Goal: Information Seeking & Learning: Learn about a topic

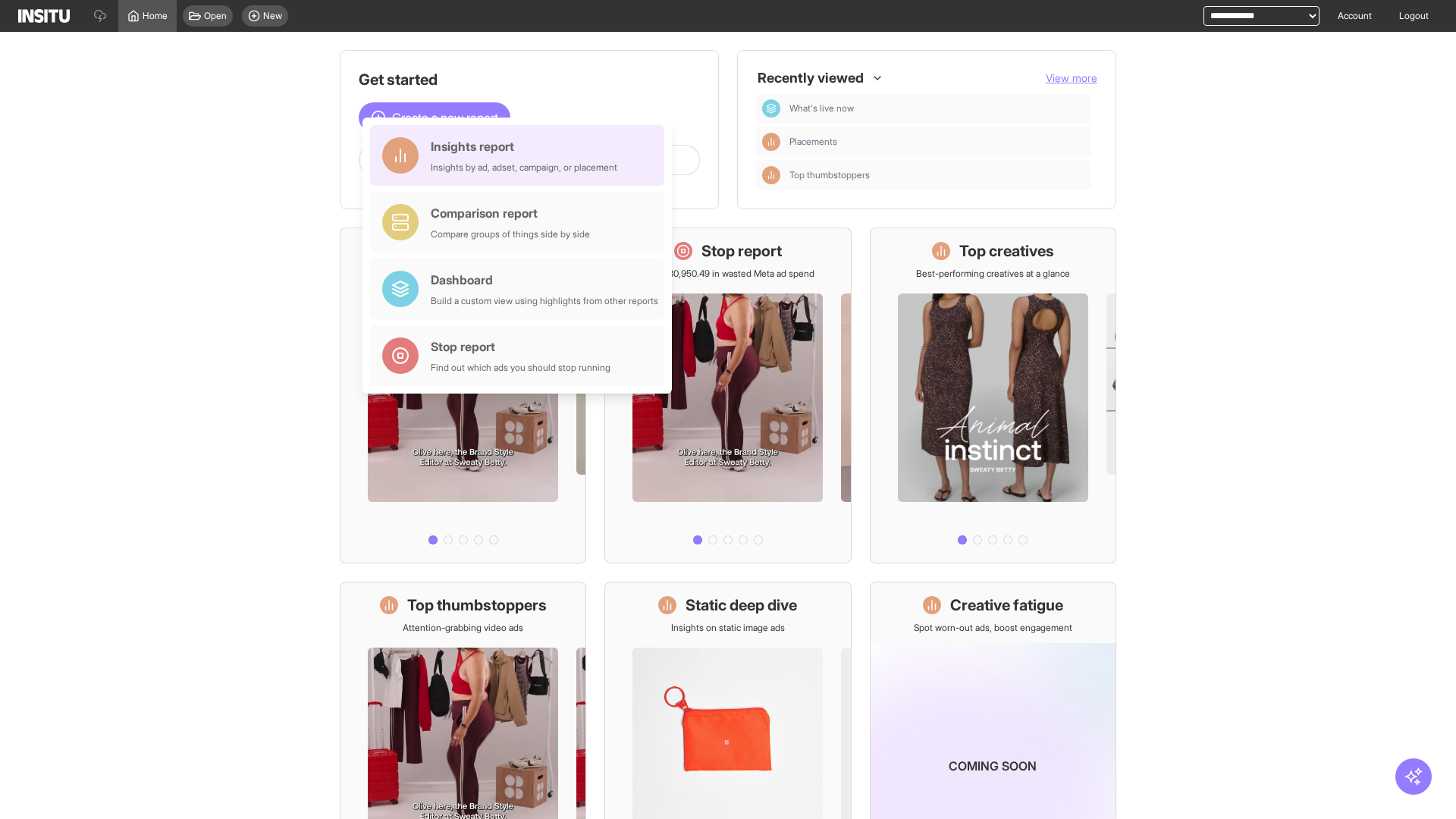
click at [521, 156] on div "Insights report Insights by ad, adset, campaign, or placement" at bounding box center [524, 156] width 186 height 37
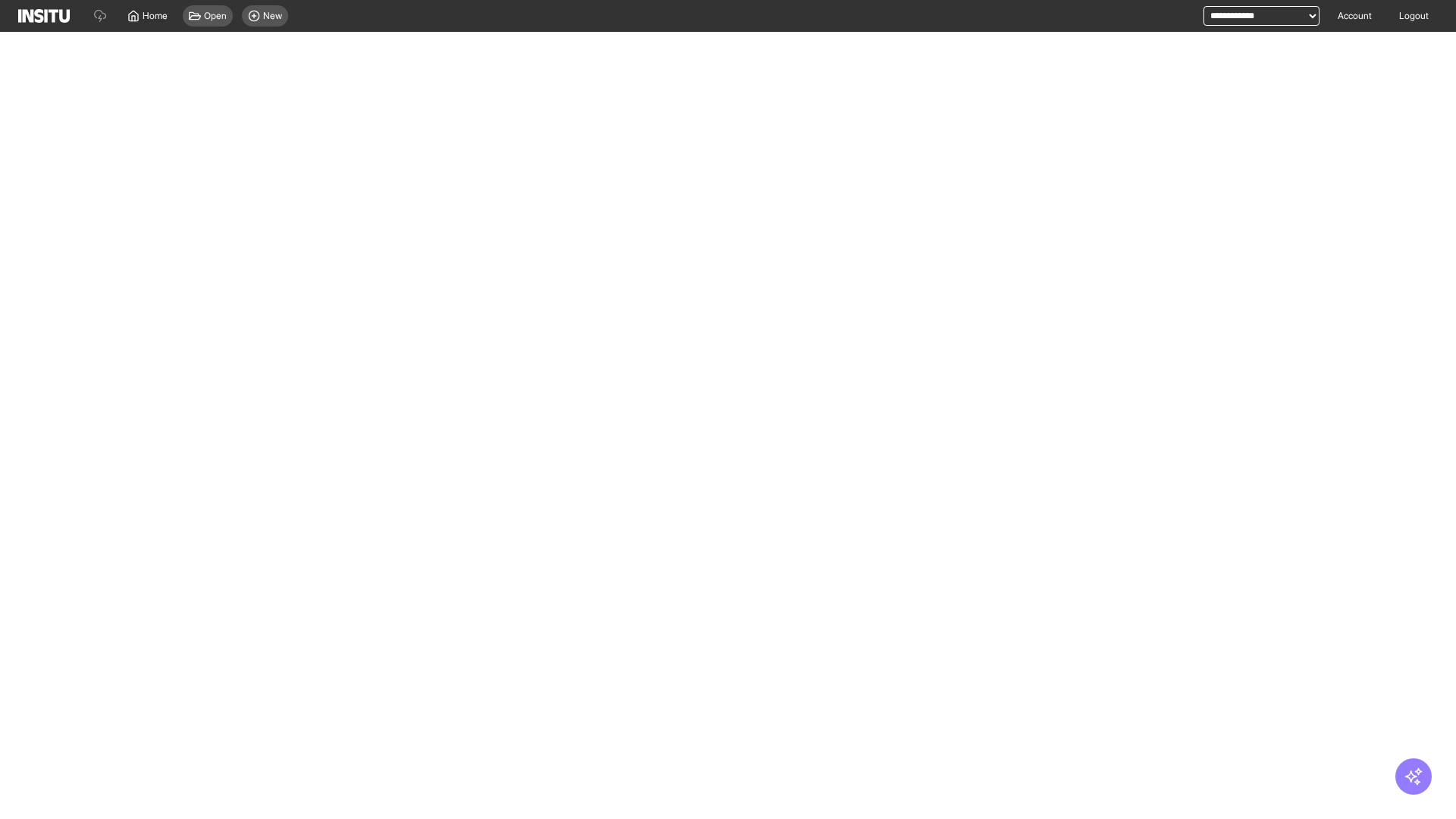
select select "**"
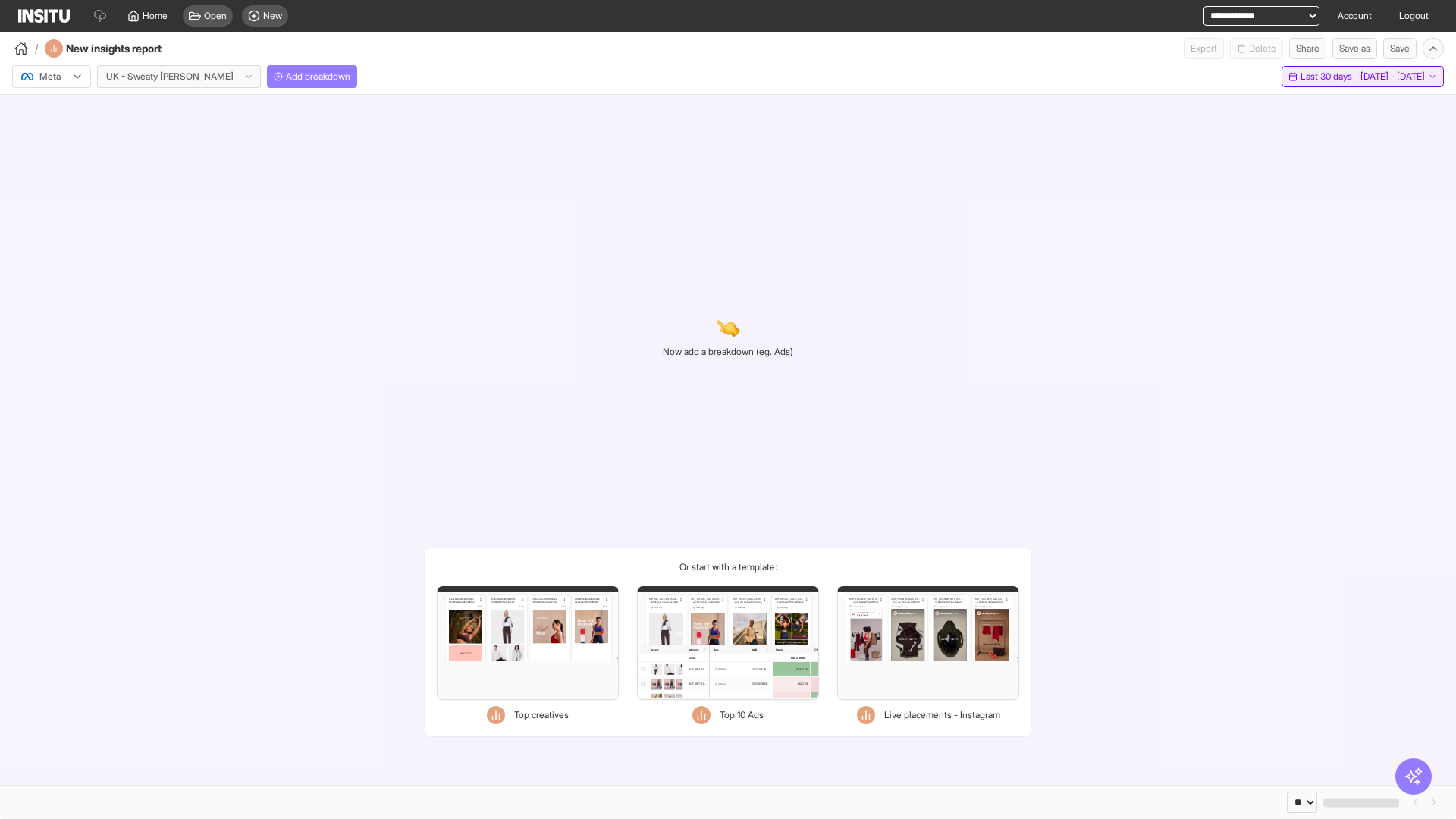
click at [1331, 77] on span "Last 30 days - [DATE] - [DATE]" at bounding box center [1362, 76] width 125 height 12
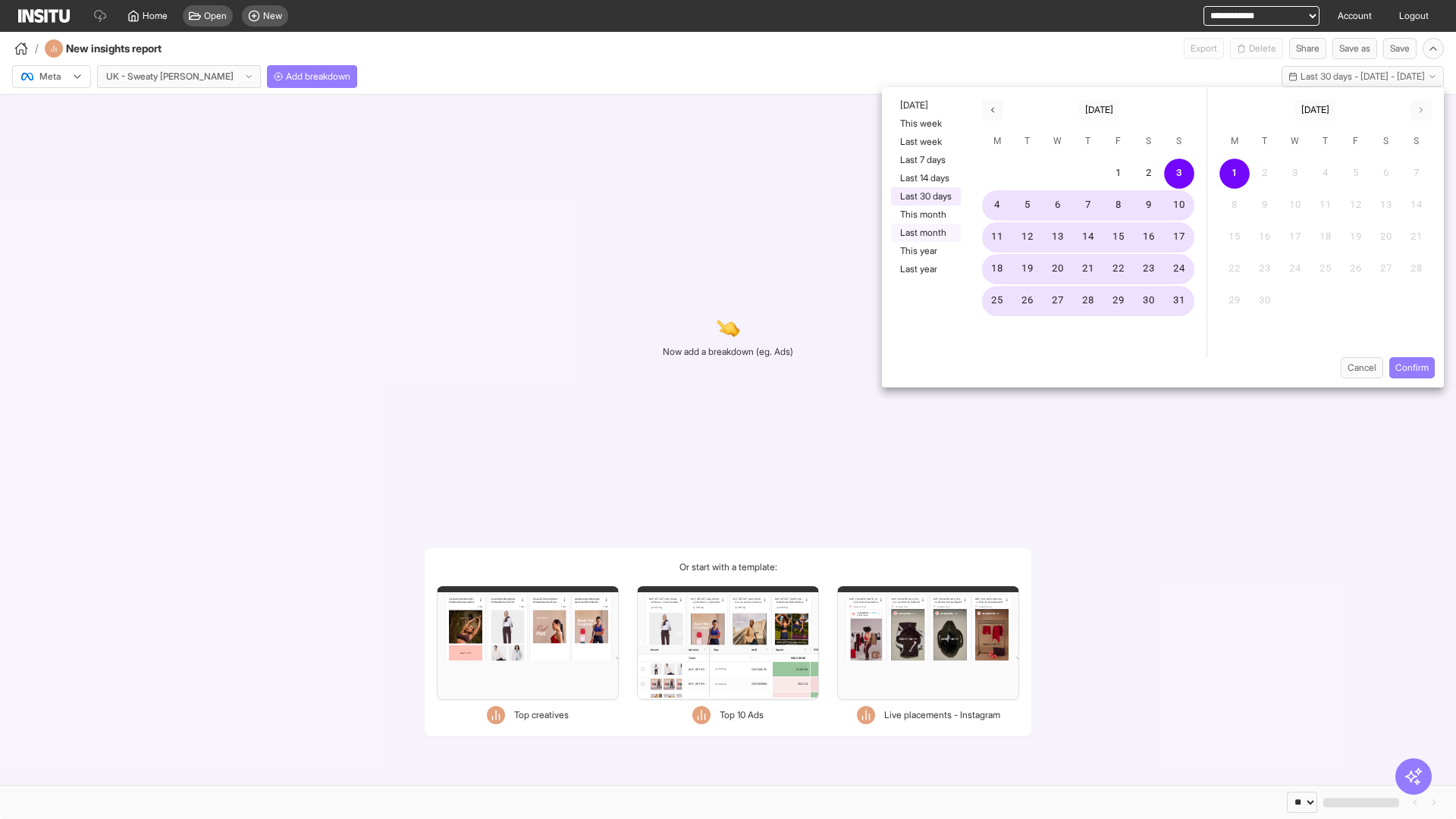
click at [924, 233] on button "Last month" at bounding box center [926, 233] width 70 height 18
